Goal: Information Seeking & Learning: Understand process/instructions

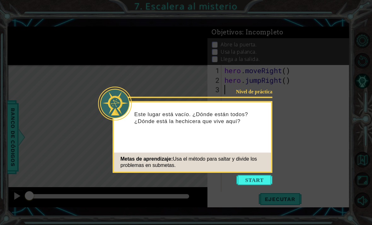
click at [250, 185] on button "Start" at bounding box center [255, 180] width 36 height 10
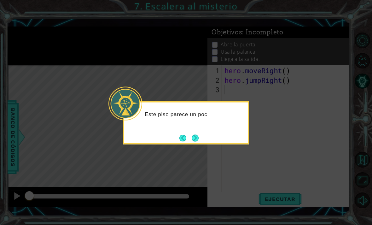
click at [196, 136] on button "Next" at bounding box center [195, 138] width 8 height 8
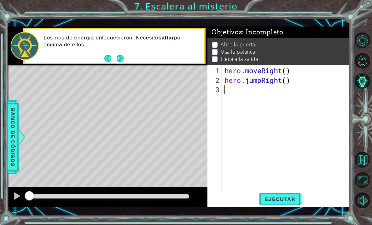
click at [121, 62] on button "Next" at bounding box center [120, 59] width 8 height 8
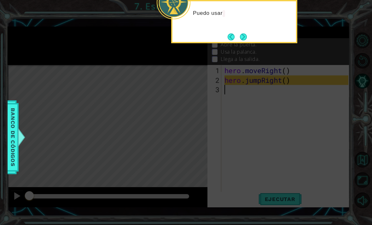
click at [245, 37] on button "Next" at bounding box center [243, 36] width 9 height 9
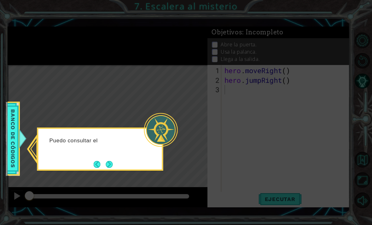
click at [112, 163] on button "Next" at bounding box center [109, 164] width 7 height 7
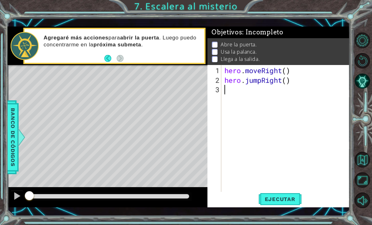
click at [291, 198] on span "Ejecutar" at bounding box center [280, 199] width 43 height 6
click at [353, 72] on div "1 ההההההההההההההההההההההההההההההההההההההההההההההההההההההההההההההההההההההההההההה…" at bounding box center [186, 112] width 372 height 225
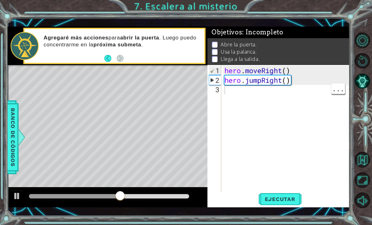
click at [237, 89] on div "hero . moveRight ( ) hero . jumpRight ( )" at bounding box center [287, 141] width 128 height 151
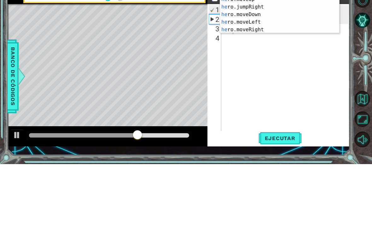
scroll to position [0, 0]
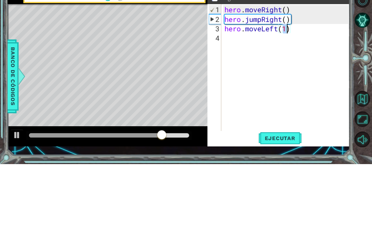
click at [197, 78] on div "Level Map" at bounding box center [153, 158] width 291 height 186
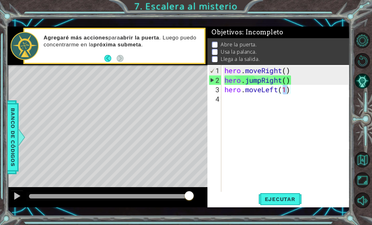
click at [279, 203] on button "Ejecutar" at bounding box center [280, 199] width 43 height 14
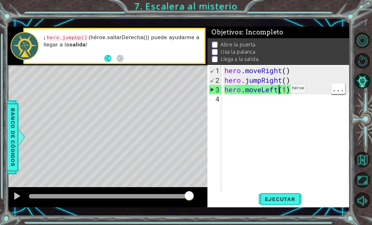
click at [281, 91] on div "hero . moveRight ( ) hero . jumpRight ( ) hero . moveLeft ( 1 )" at bounding box center [287, 141] width 128 height 151
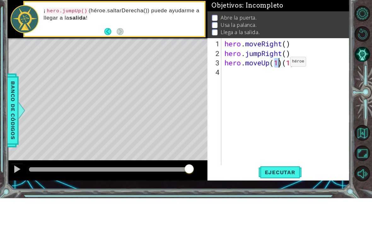
click at [312, 66] on div "hero . moveRight ( ) hero . jumpRight ( ) hero . moveUp ( 1 ) ( 1 )" at bounding box center [287, 141] width 128 height 151
type textarea "hero.moveUp(1)"
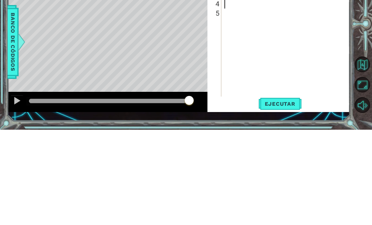
scroll to position [0, 0]
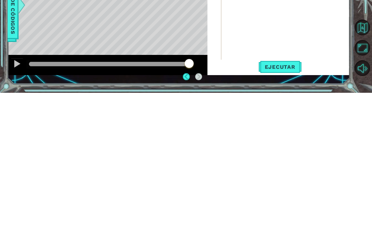
click at [285, 196] on span "Ejecutar" at bounding box center [280, 199] width 43 height 6
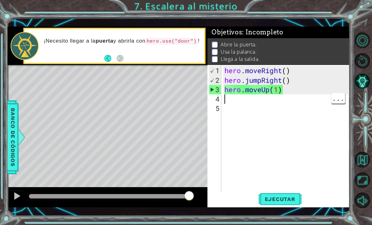
click at [278, 196] on span "Ejecutar" at bounding box center [280, 199] width 43 height 6
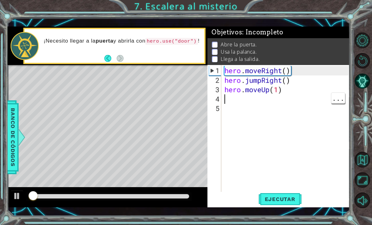
click at [185, 73] on div "Level Map" at bounding box center [153, 158] width 291 height 186
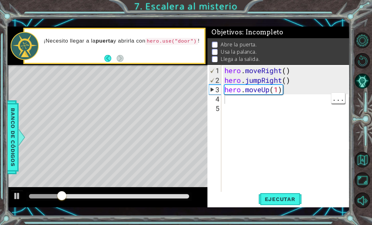
click at [234, 103] on div "hero . moveRight ( ) hero . jumpRight ( ) hero . moveUp ( 1 )" at bounding box center [287, 141] width 128 height 151
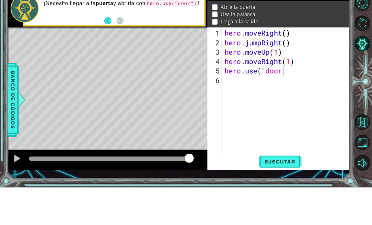
scroll to position [0, 3]
type textarea "hero.use("door")"
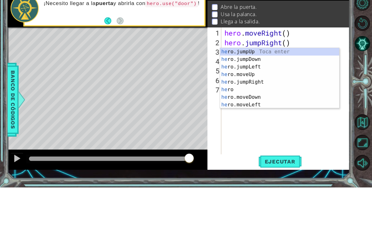
scroll to position [0, 0]
click at [256, 85] on div "her o Toca enter her o.jumpUp Toca enter her o.jumpDown Toca enter her o.jumpLe…" at bounding box center [279, 123] width 119 height 76
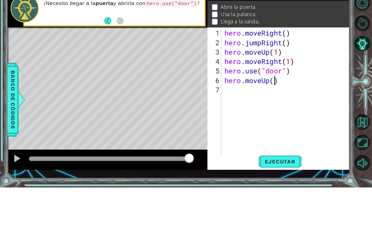
scroll to position [0, 2]
type textarea "hero.moveUp(2)"
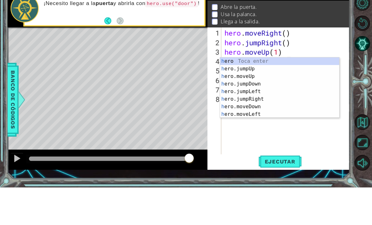
type textarea "her"
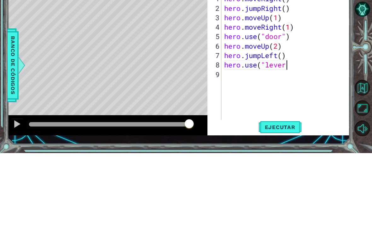
scroll to position [0, 3]
type textarea "hero.use("lever")"
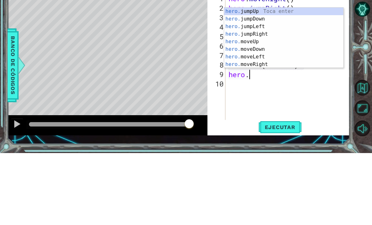
scroll to position [0, 1]
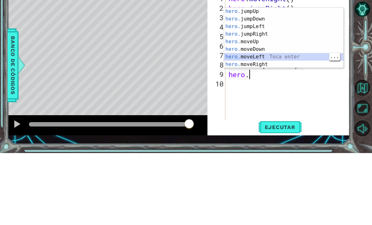
click at [273, 79] on div "hero. jumpUp Toca enter hero. jumpDown Toca enter hero. jumpLeft Toca enter her…" at bounding box center [283, 117] width 119 height 76
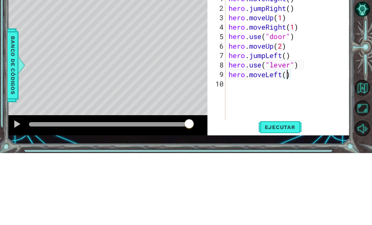
type textarea "hero.moveLeft(2)"
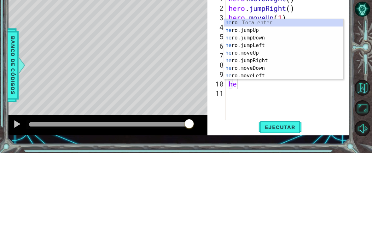
type textarea "her"
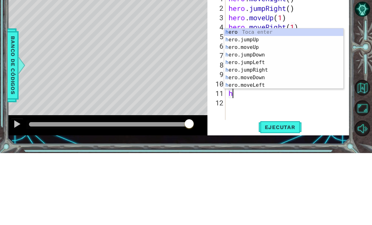
type textarea "her"
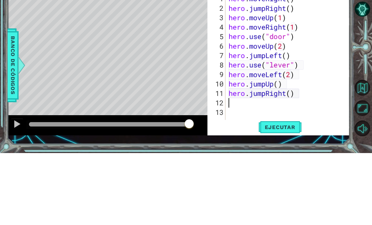
type textarea "e"
type textarea "3"
click at [183, 67] on div "Level Map" at bounding box center [153, 158] width 291 height 186
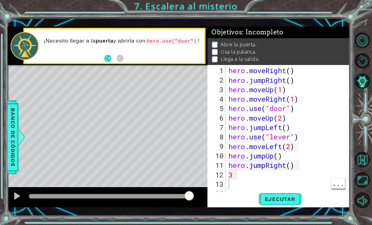
click at [241, 180] on div "hero . moveRight ( ) hero . jumpRight ( ) hero . moveUp ( 1 ) hero . moveRight …" at bounding box center [289, 141] width 125 height 151
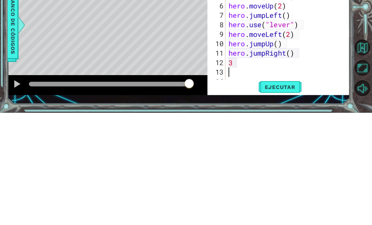
type textarea "3"
click at [288, 192] on button "Ejecutar" at bounding box center [280, 199] width 43 height 14
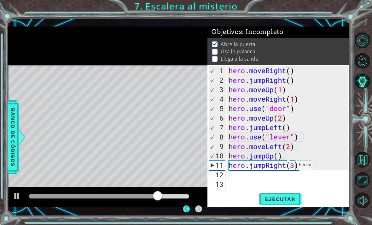
scroll to position [10, 0]
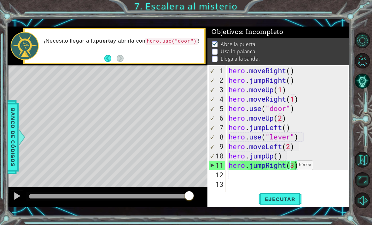
click at [292, 198] on span "Ejecutar" at bounding box center [280, 199] width 43 height 6
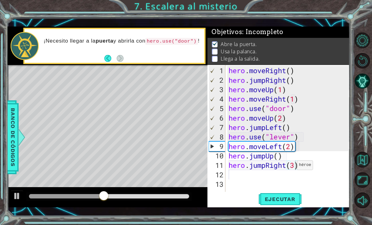
scroll to position [0, 2]
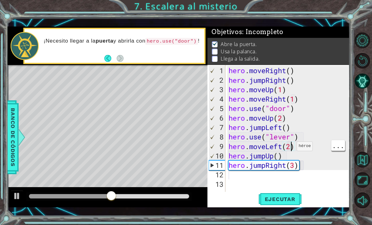
click at [291, 147] on div "hero . moveRight ( ) hero . jumpRight ( ) hero . moveUp ( 1 ) hero . moveRight …" at bounding box center [289, 141] width 125 height 151
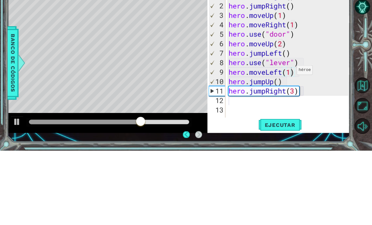
scroll to position [21, 0]
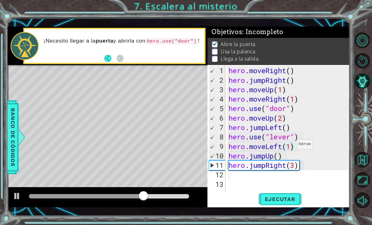
click at [280, 199] on span "Ejecutar" at bounding box center [280, 199] width 43 height 6
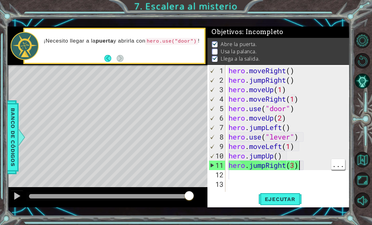
click at [300, 167] on div "hero . moveRight ( ) hero . jumpRight ( ) hero . moveUp ( 1 ) hero . moveRight …" at bounding box center [289, 141] width 125 height 151
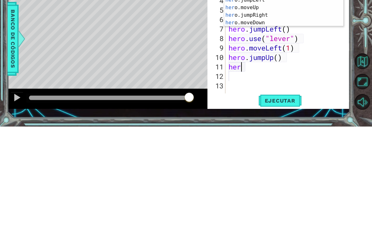
scroll to position [0, 0]
type textarea "h"
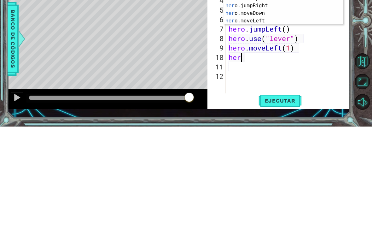
type textarea "h"
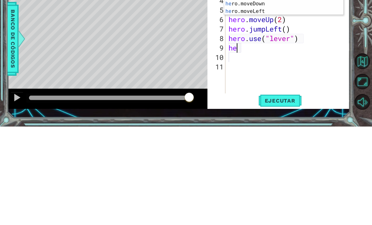
type textarea "h"
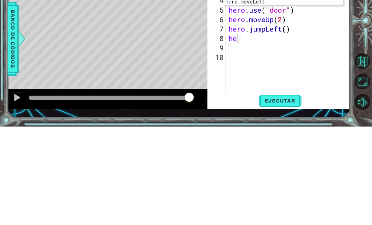
type textarea "h"
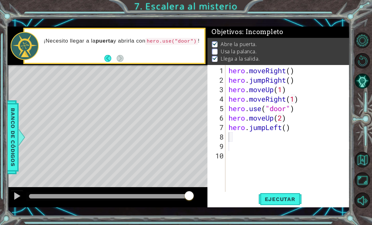
click at [278, 204] on button "Ejecutar" at bounding box center [280, 199] width 43 height 14
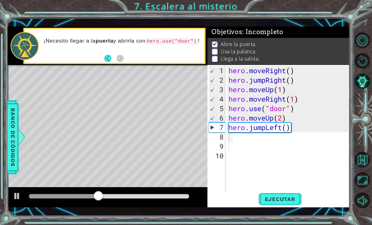
type textarea "hero.jumpLeft()"
click at [287, 133] on div "hero . moveRight ( ) hero . jumpRight ( ) hero . moveUp ( 1 ) hero . moveRight …" at bounding box center [289, 141] width 125 height 151
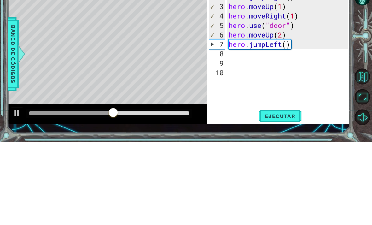
type textarea "hero.jumpLeft()"
click at [292, 66] on div "hero . moveRight ( ) hero . jumpRight ( ) hero . moveUp ( 1 ) hero . moveRight …" at bounding box center [289, 141] width 125 height 151
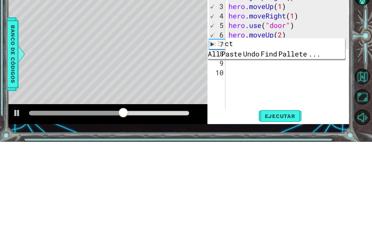
click at [327, 78] on div "hero . moveRight ( ) hero . jumpRight ( ) hero . moveUp ( 1 ) hero . moveRight …" at bounding box center [289, 141] width 125 height 151
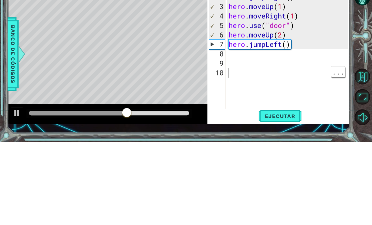
type textarea "hero.jumpLeft()"
click at [300, 66] on div "hero . moveRight ( ) hero . jumpRight ( ) hero . moveUp ( 1 ) hero . moveRight …" at bounding box center [289, 141] width 125 height 151
click at [296, 66] on div "hero . moveRight ( ) hero . jumpRight ( ) hero . moveUp ( 1 ) hero . moveRight …" at bounding box center [289, 141] width 125 height 151
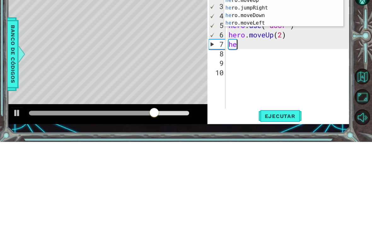
type textarea "h"
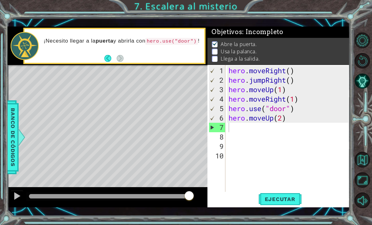
click at [280, 203] on button "Ejecutar" at bounding box center [280, 199] width 43 height 14
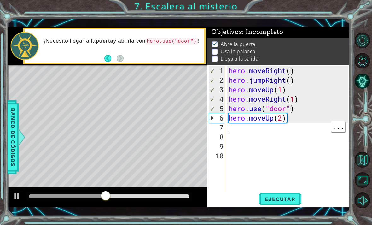
click at [249, 131] on div "hero . moveRight ( ) hero . jumpRight ( ) hero . moveUp ( 1 ) hero . moveRight …" at bounding box center [289, 141] width 125 height 151
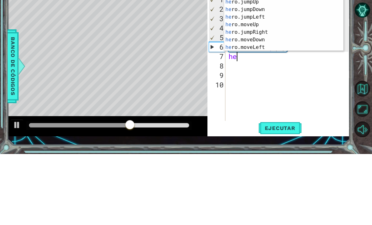
scroll to position [0, 0]
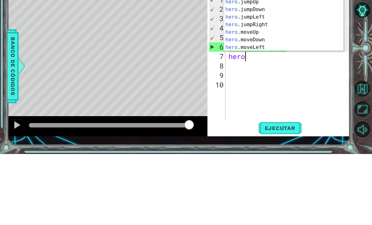
type textarea "hero."
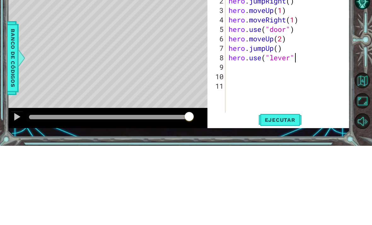
scroll to position [0, 3]
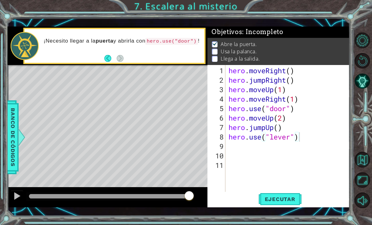
click at [282, 201] on span "Ejecutar" at bounding box center [280, 199] width 43 height 6
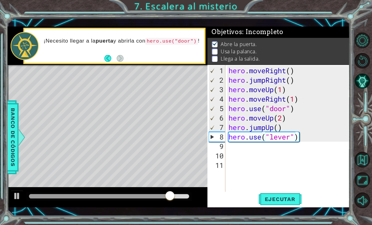
scroll to position [0, 2]
click at [289, 129] on div "hero . moveRight ( ) hero . jumpRight ( ) hero . moveUp ( 1 ) hero . moveRight …" at bounding box center [289, 141] width 125 height 151
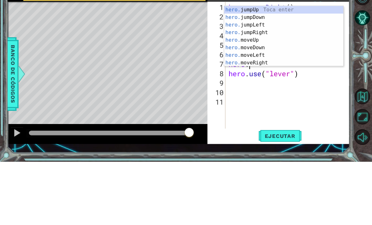
scroll to position [0, 1]
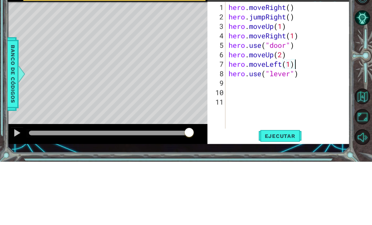
type textarea "hero.use("lever")"
